Goal: Communication & Community: Connect with others

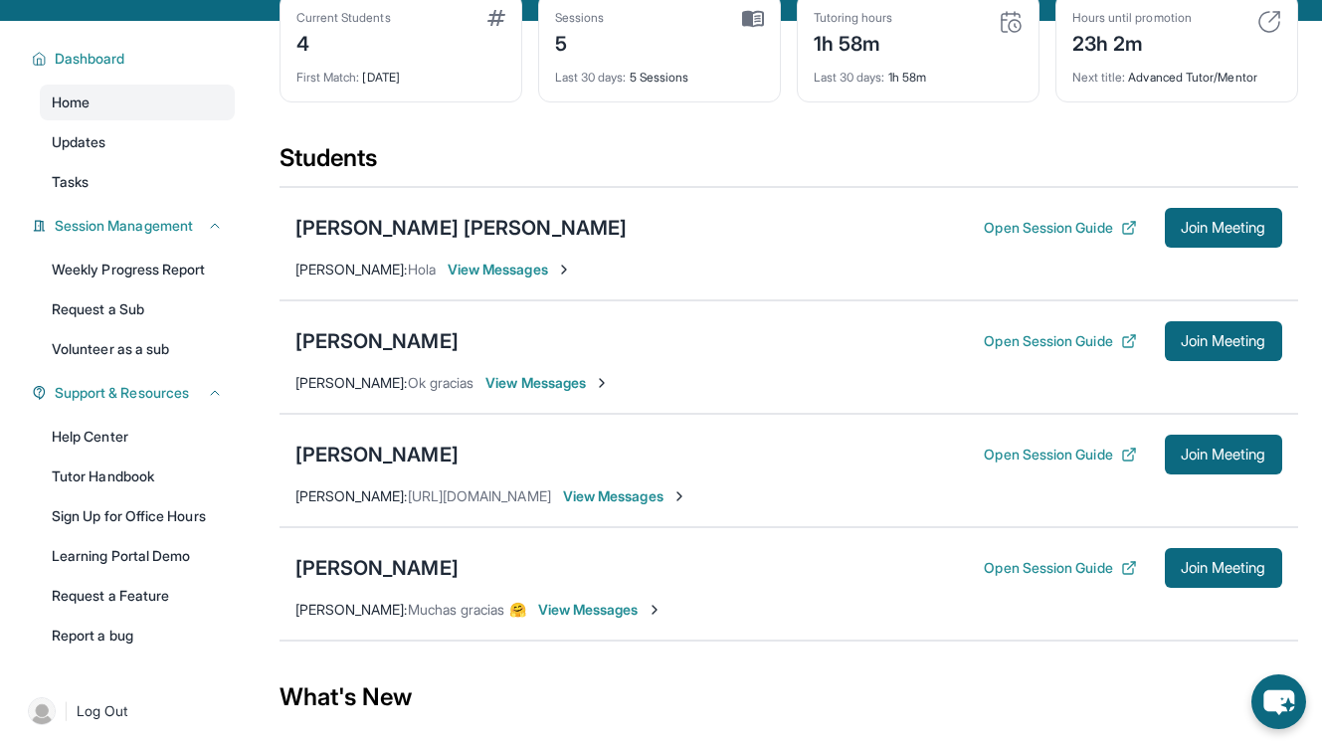
scroll to position [105, 0]
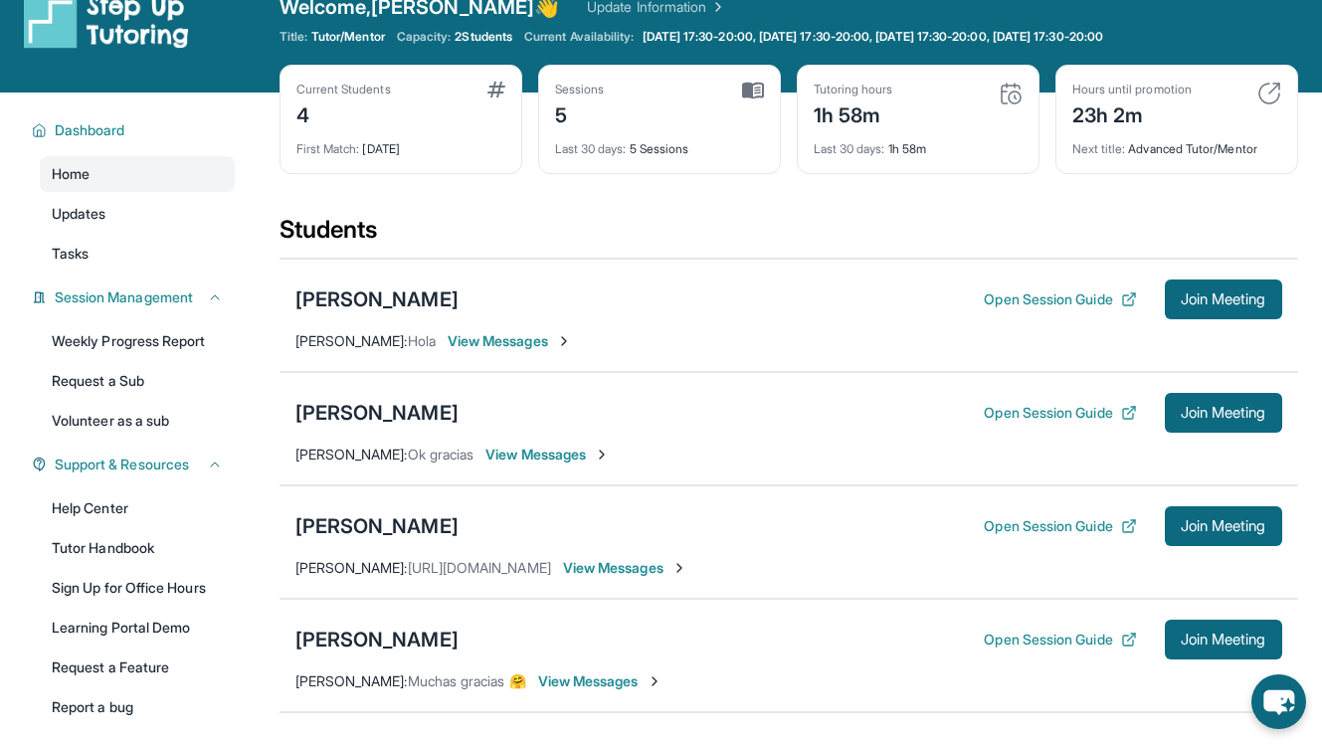
scroll to position [36, 0]
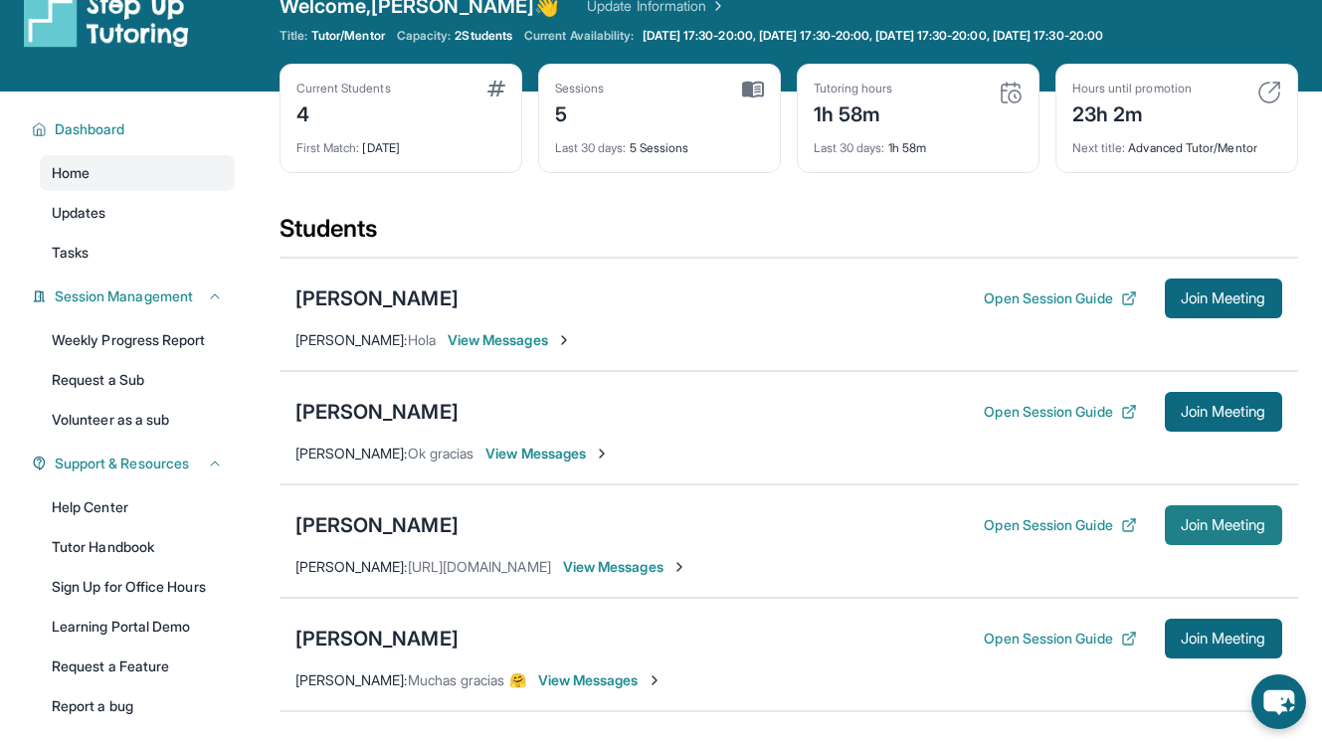
click at [1210, 530] on span "Join Meeting" at bounding box center [1224, 525] width 86 height 12
click at [676, 567] on span "View Messages" at bounding box center [625, 567] width 124 height 20
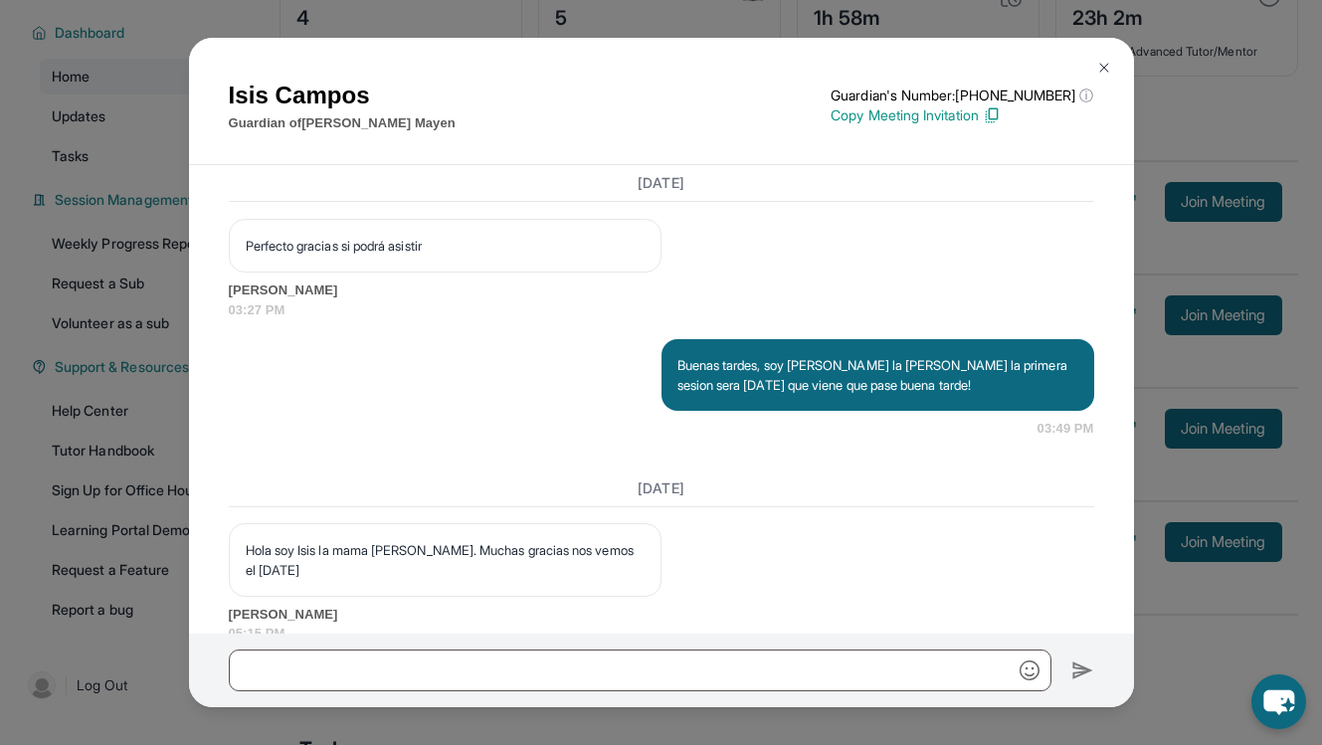
scroll to position [2248, 0]
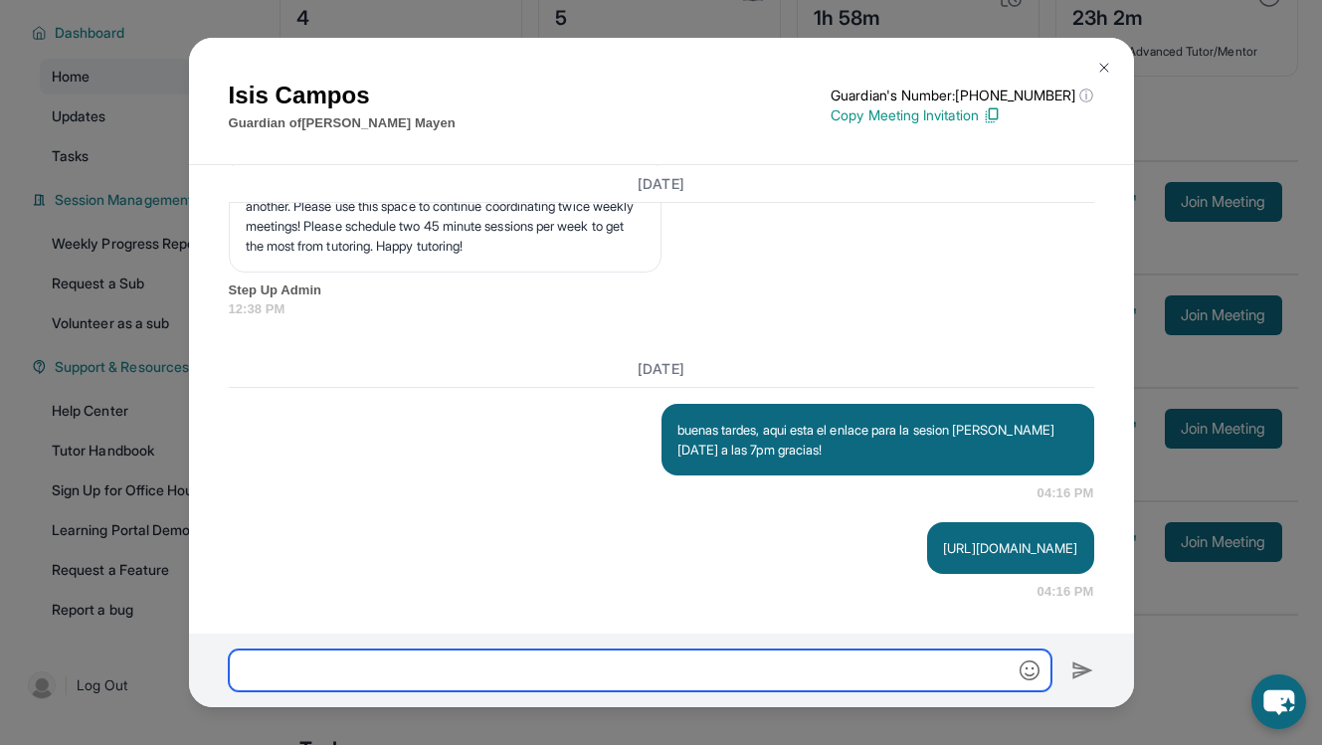
click at [609, 680] on input "text" at bounding box center [640, 671] width 823 height 42
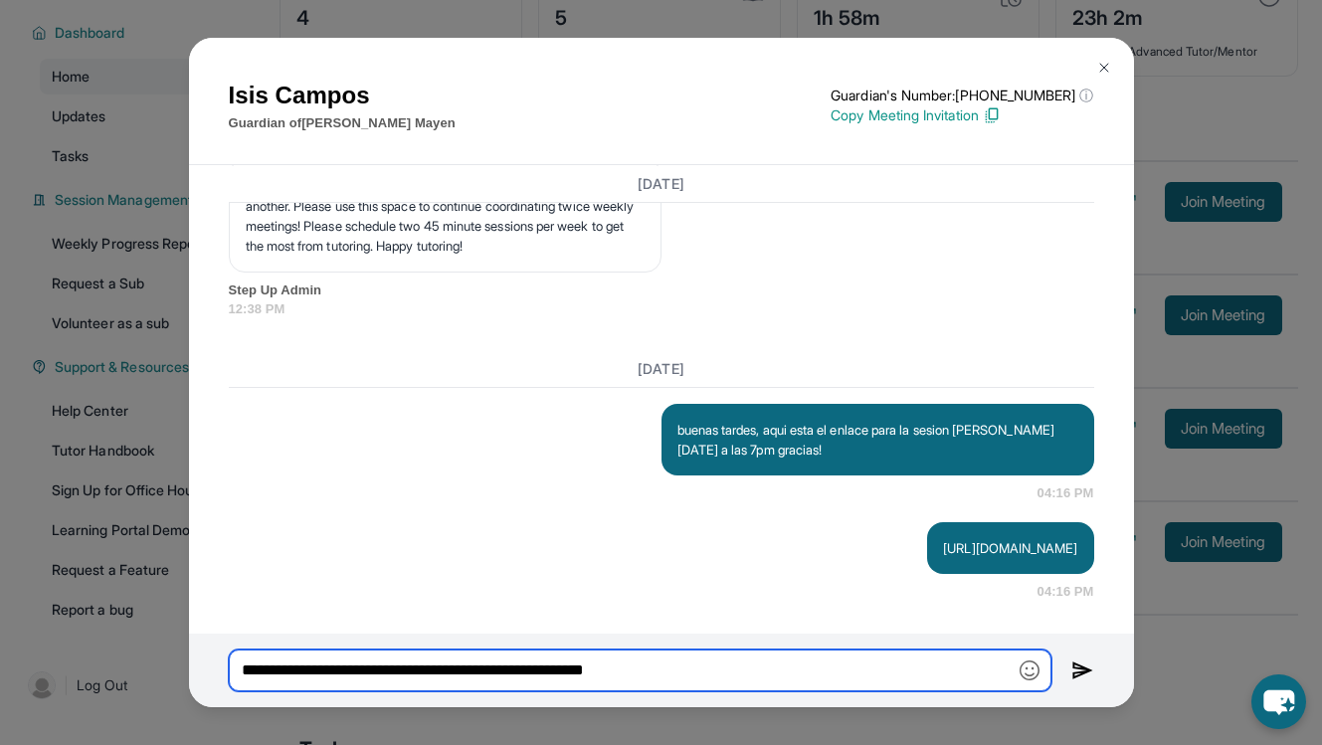
type input "**********"
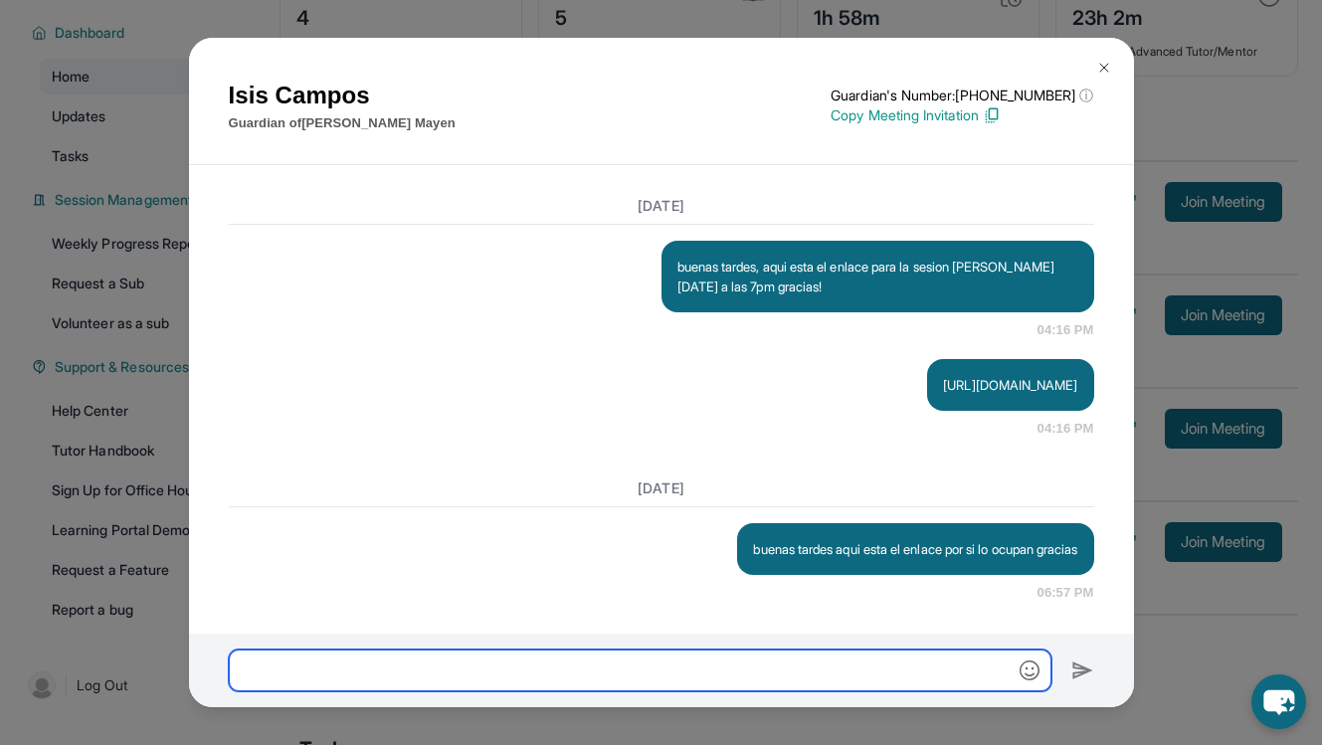
scroll to position [2411, 0]
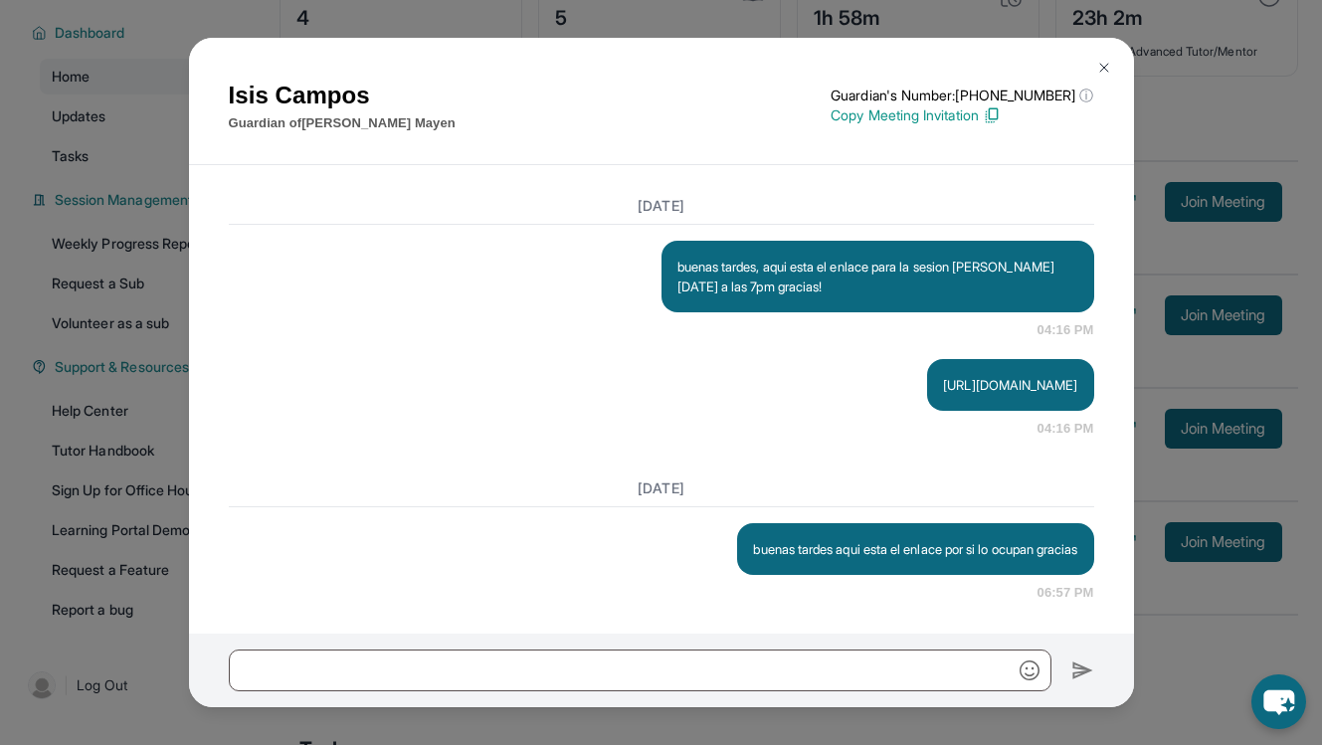
click at [1001, 116] on img at bounding box center [992, 115] width 18 height 18
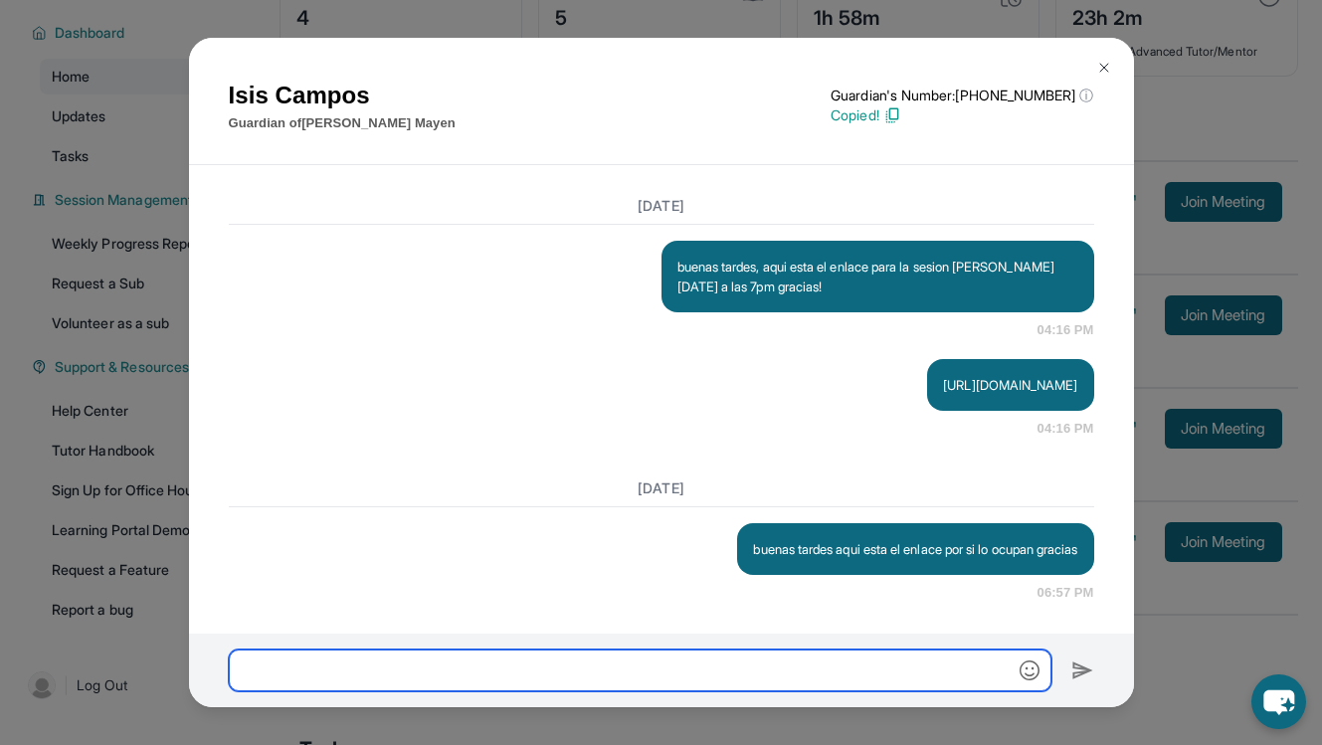
click at [660, 669] on input "text" at bounding box center [640, 671] width 823 height 42
paste input "**********"
type input "**********"
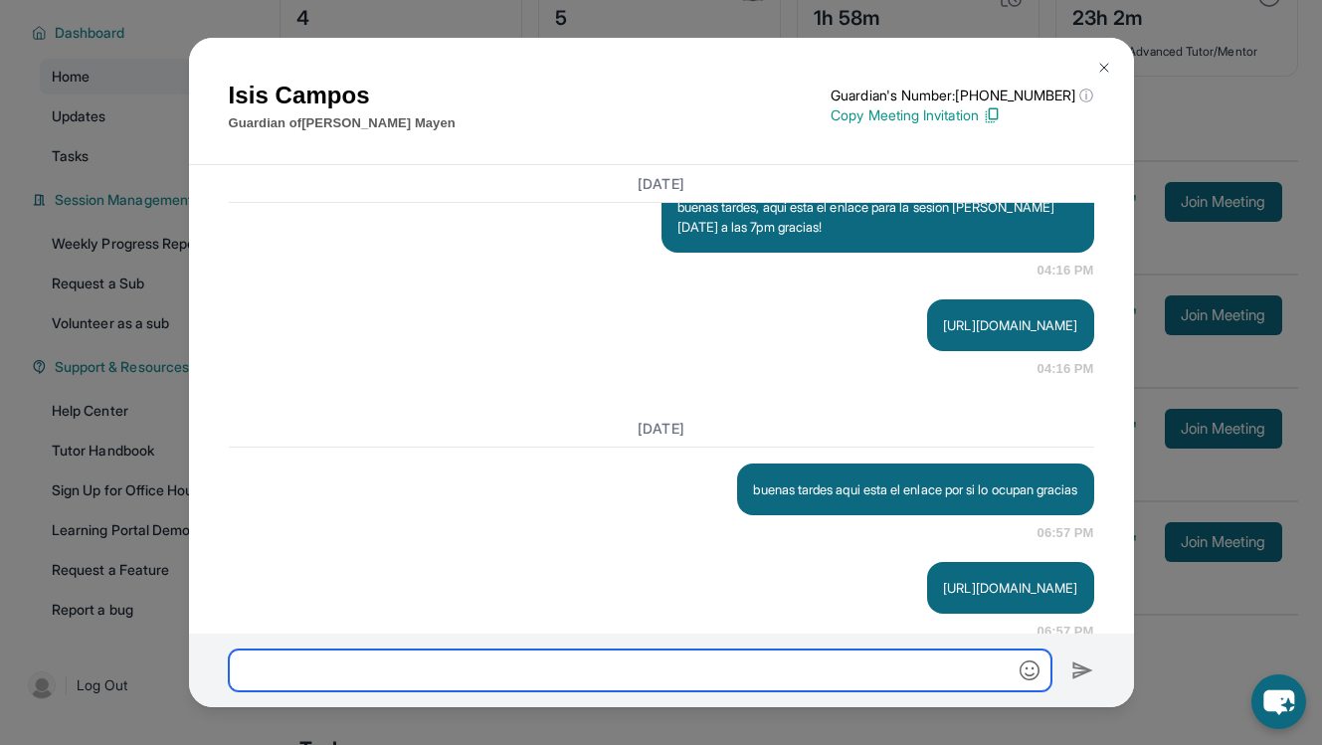
scroll to position [2511, 0]
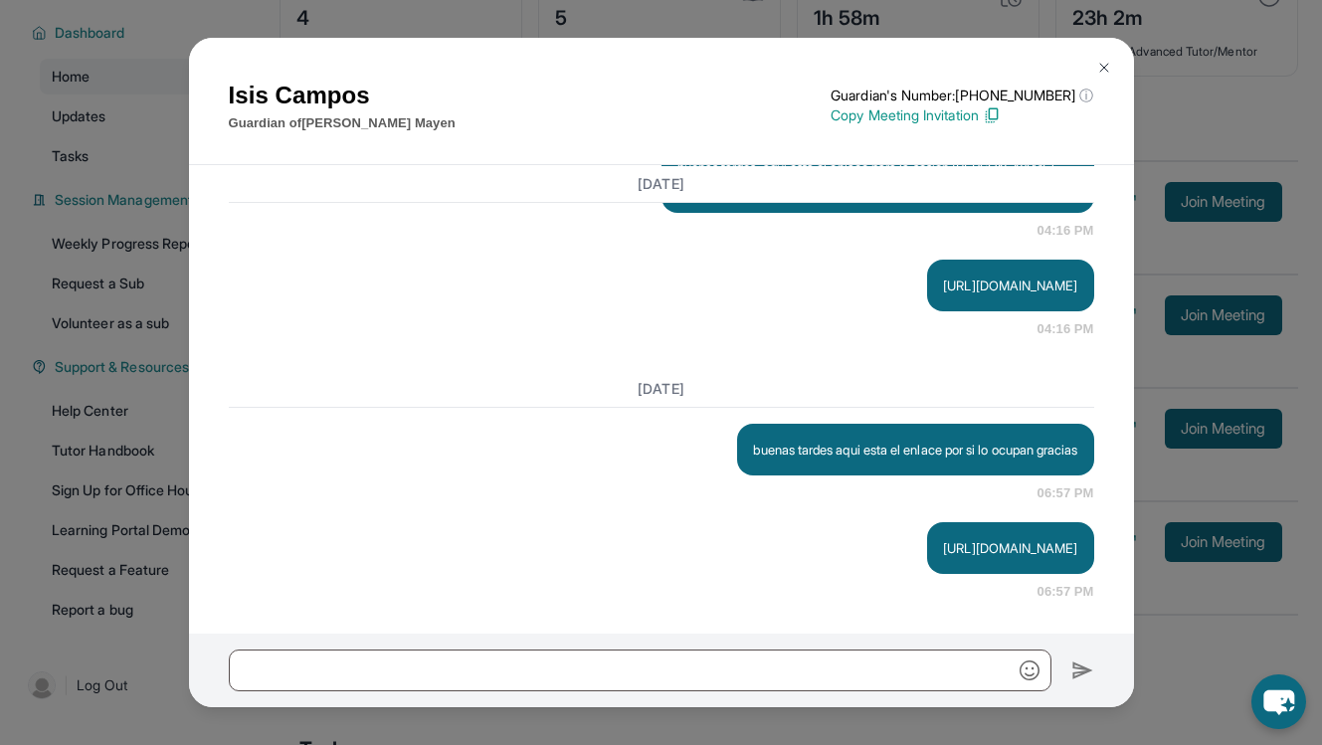
click at [1100, 70] on img at bounding box center [1105, 68] width 16 height 16
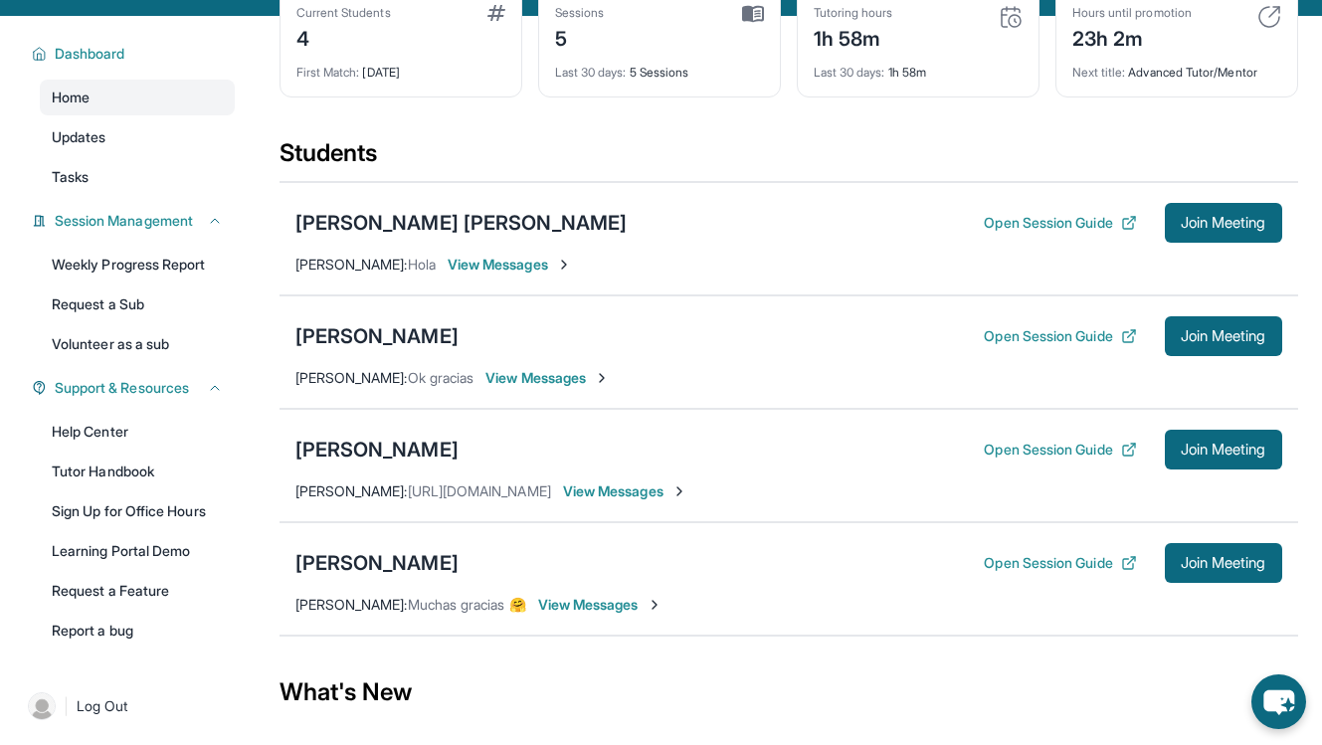
scroll to position [117, 0]
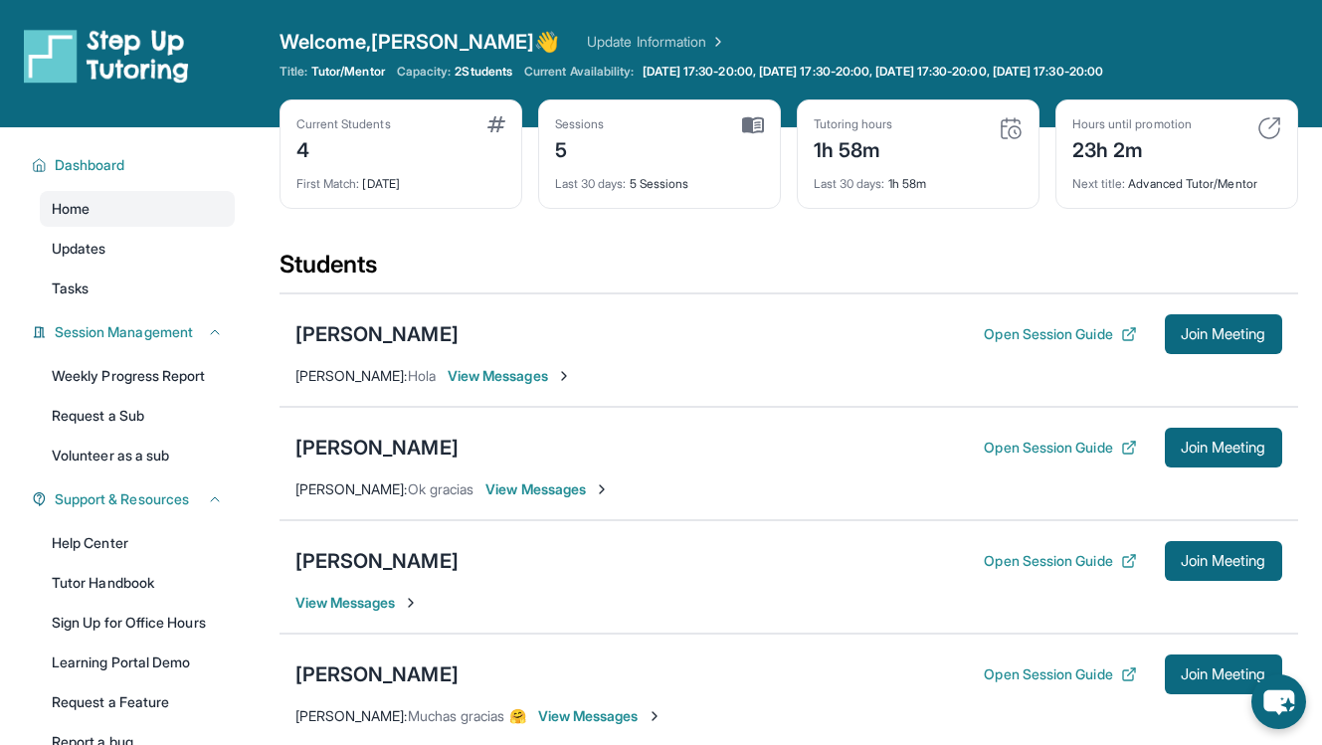
click at [387, 601] on span "View Messages" at bounding box center [358, 603] width 124 height 20
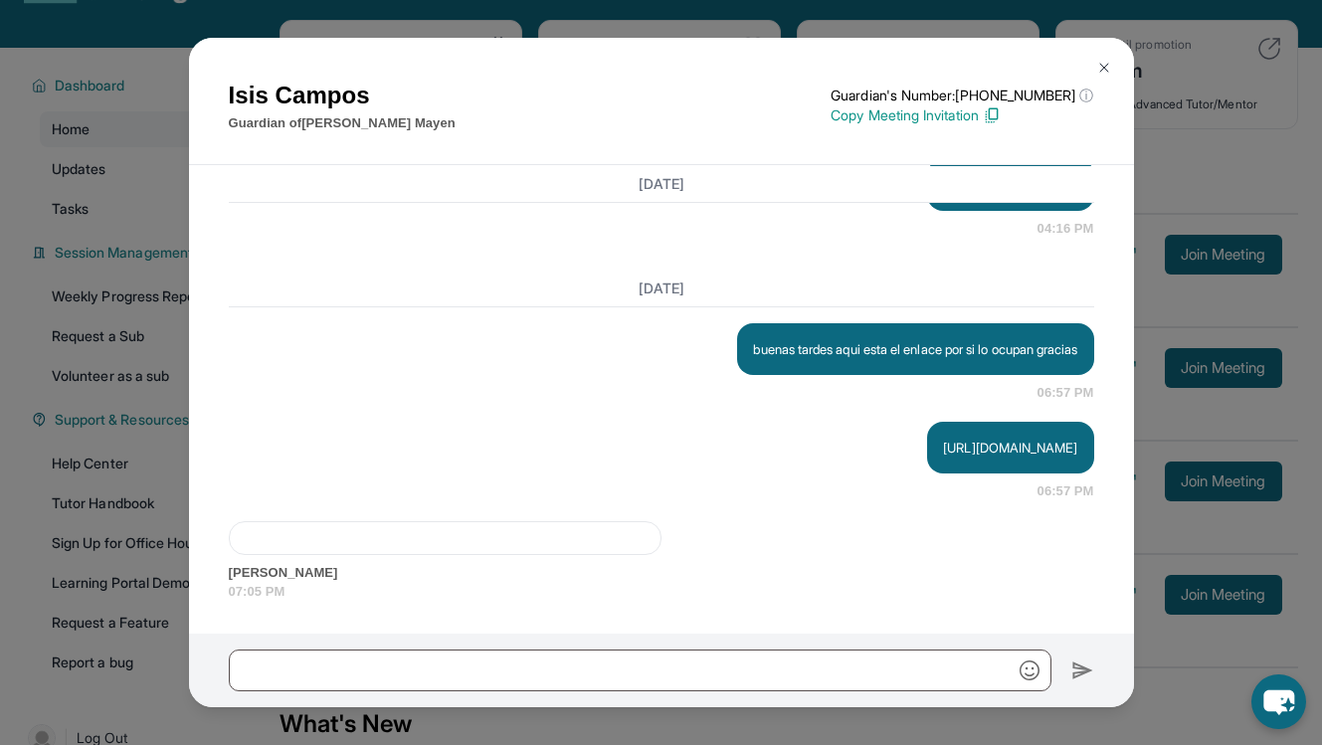
scroll to position [109, 0]
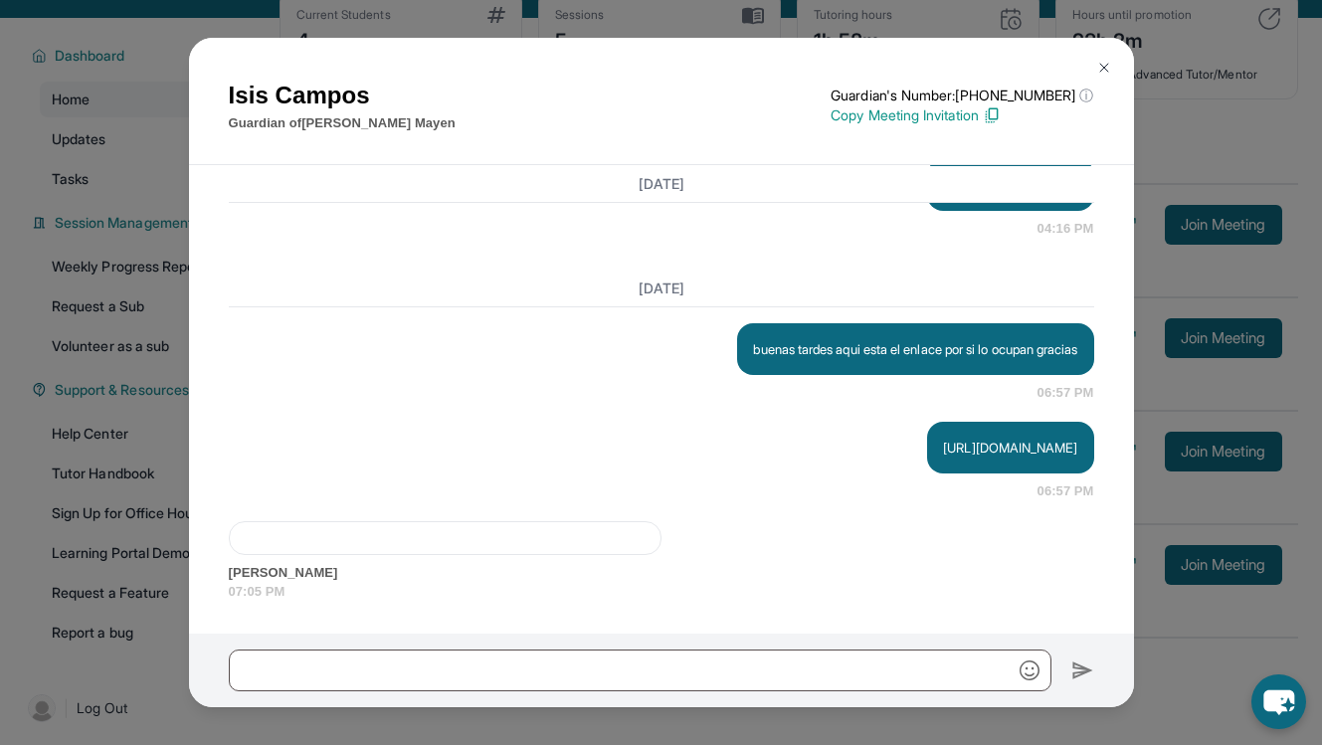
click at [478, 528] on div at bounding box center [445, 538] width 433 height 34
click at [332, 540] on div at bounding box center [445, 538] width 433 height 34
click at [332, 458] on div "[URL][DOMAIN_NAME] 06:57 PM" at bounding box center [662, 462] width 866 height 80
click at [1106, 69] on img at bounding box center [1105, 68] width 16 height 16
